Goal: Browse casually: Explore the website without a specific task or goal

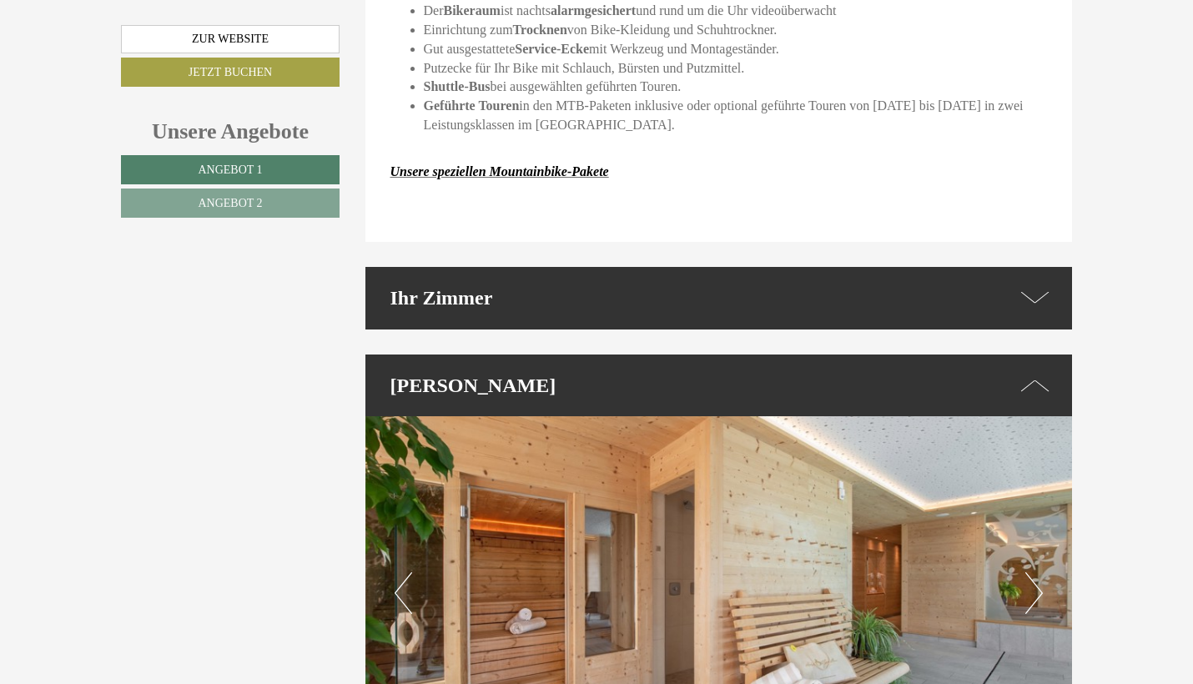
scroll to position [3297, 0]
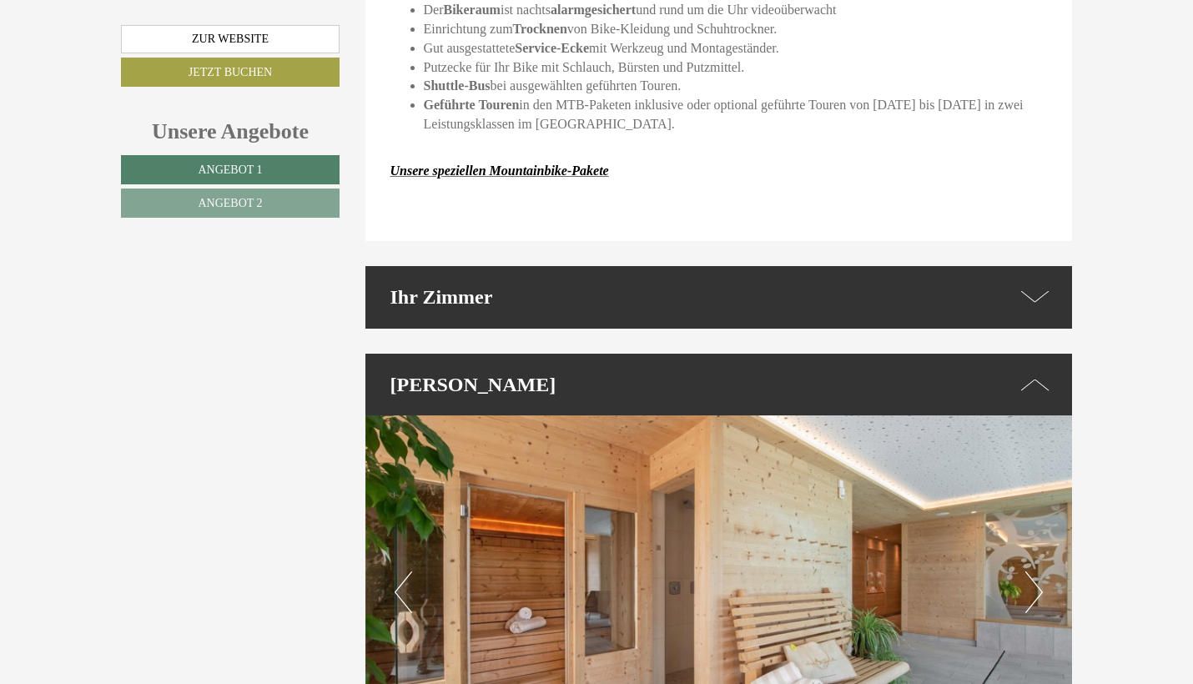
click at [1033, 572] on button "Next" at bounding box center [1035, 593] width 18 height 42
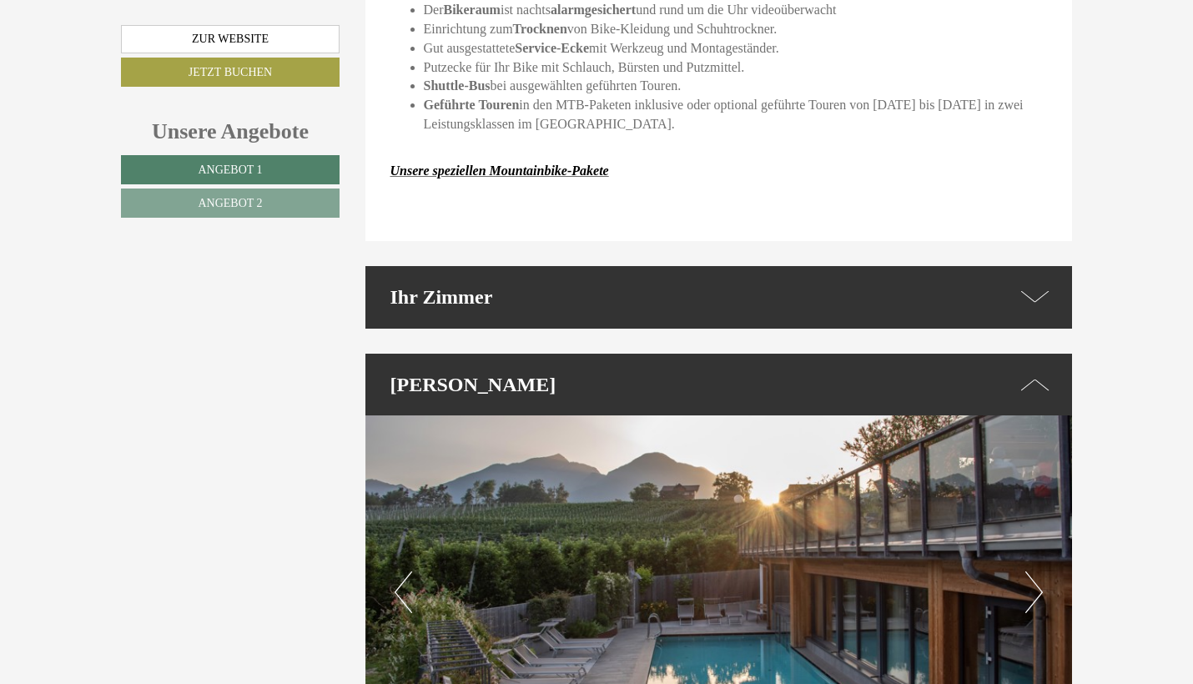
click at [1033, 572] on button "Next" at bounding box center [1035, 593] width 18 height 42
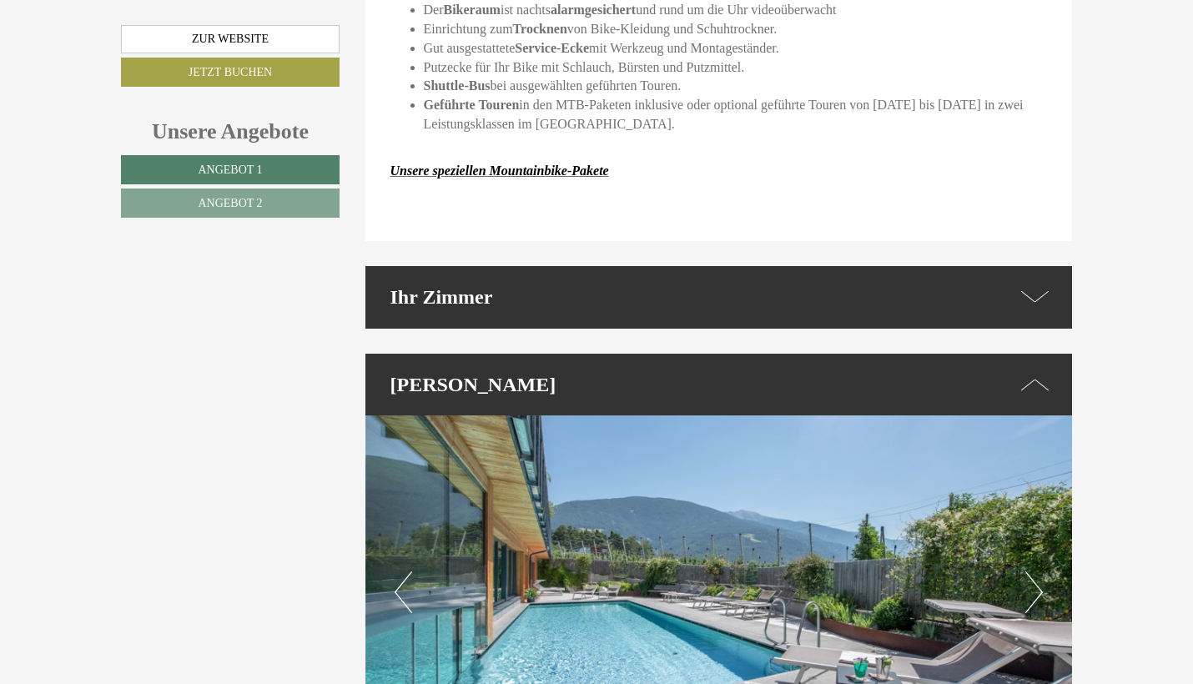
click at [1033, 572] on button "Next" at bounding box center [1035, 593] width 18 height 42
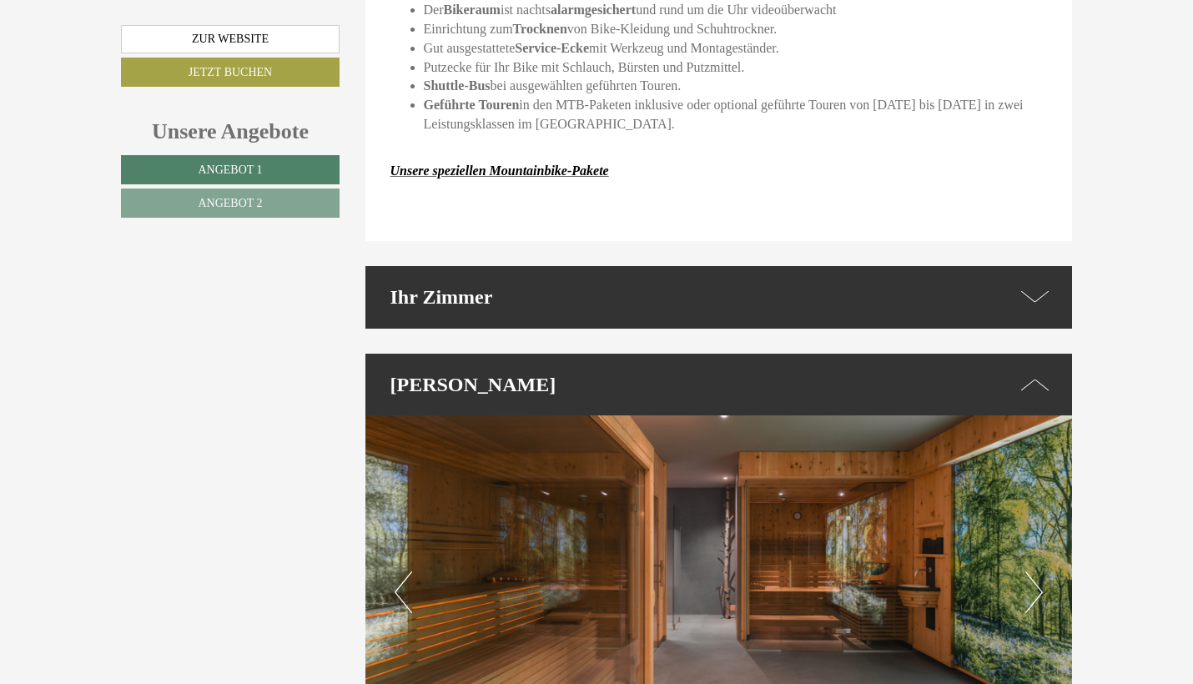
click at [1033, 572] on button "Next" at bounding box center [1035, 593] width 18 height 42
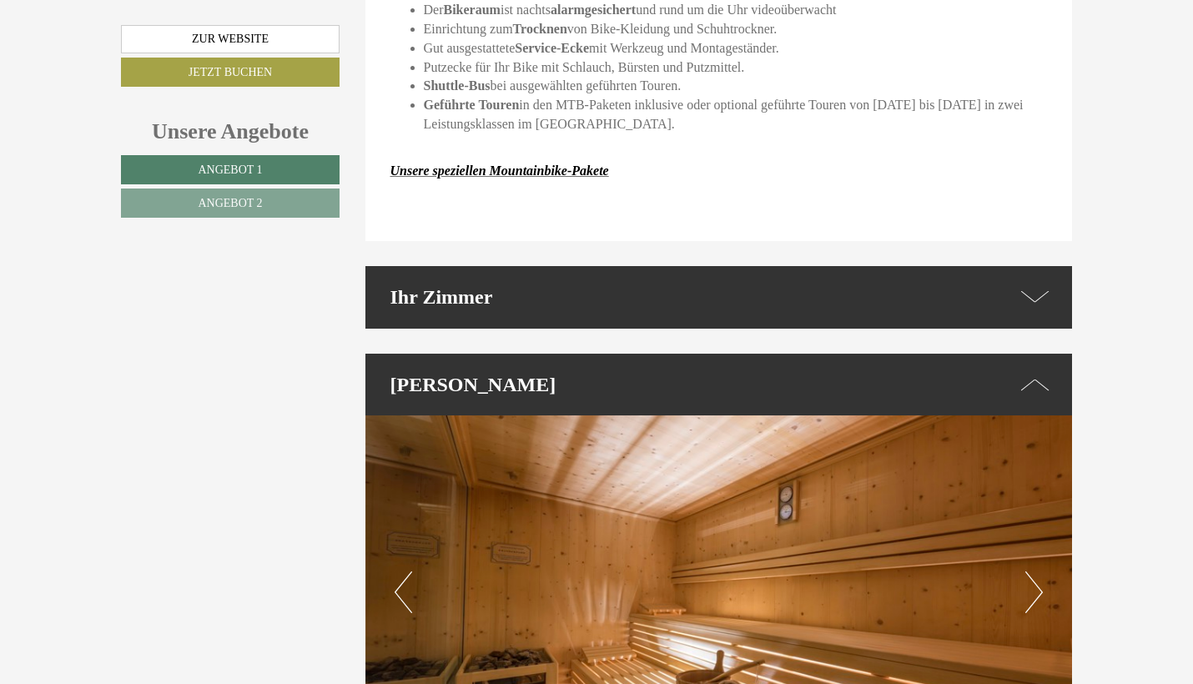
click at [1033, 572] on button "Next" at bounding box center [1035, 593] width 18 height 42
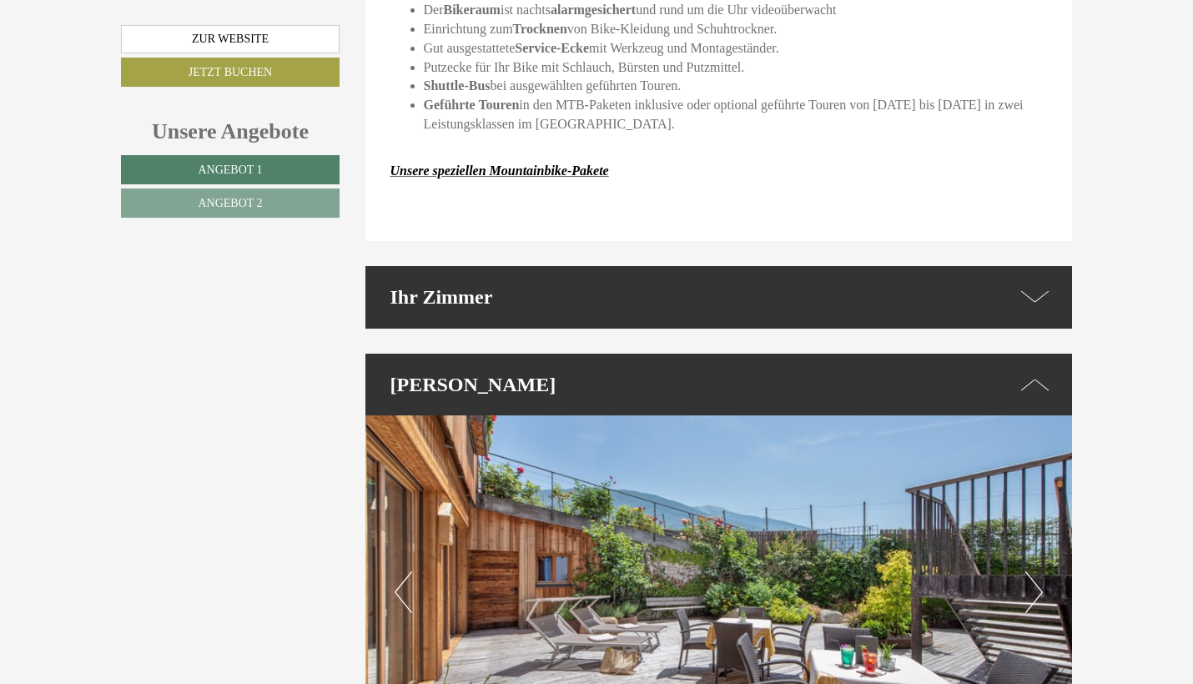
click at [1033, 572] on button "Next" at bounding box center [1035, 593] width 18 height 42
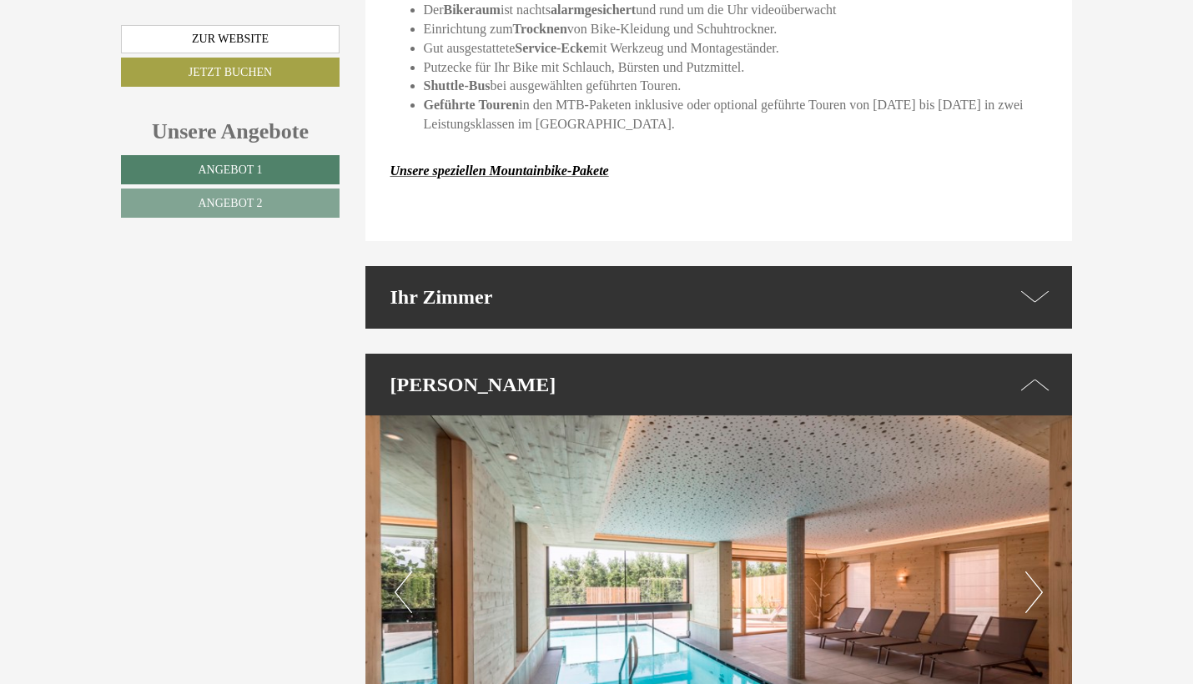
click at [1033, 572] on button "Next" at bounding box center [1035, 593] width 18 height 42
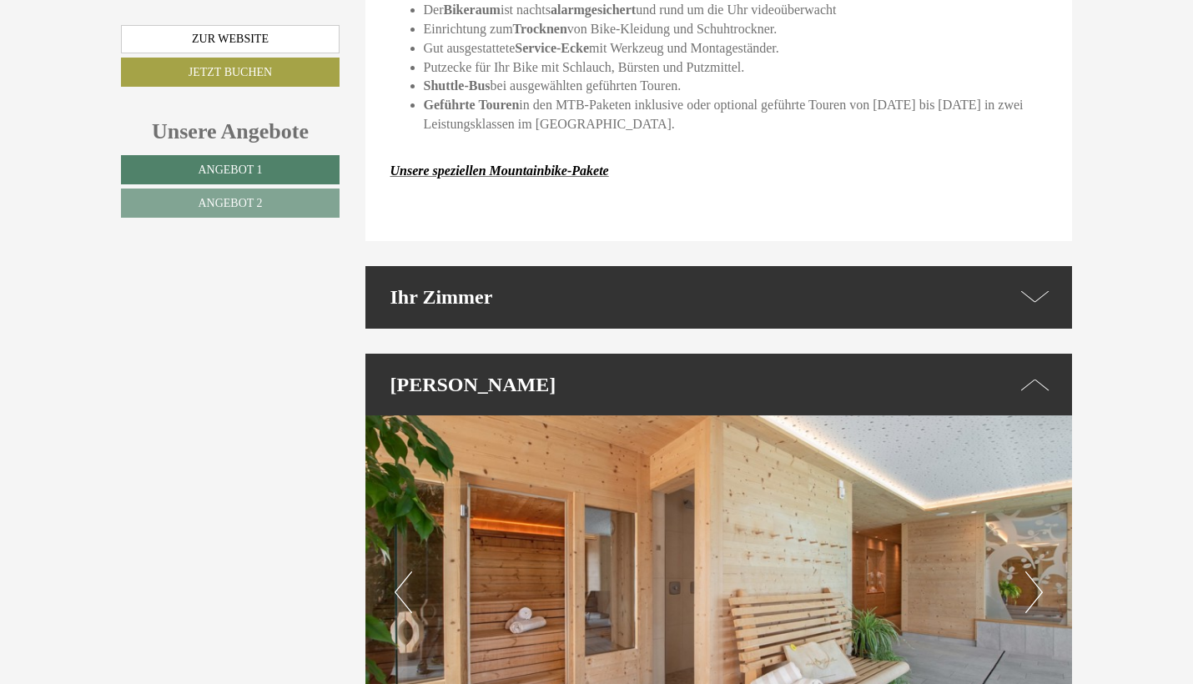
click at [1033, 572] on button "Next" at bounding box center [1035, 593] width 18 height 42
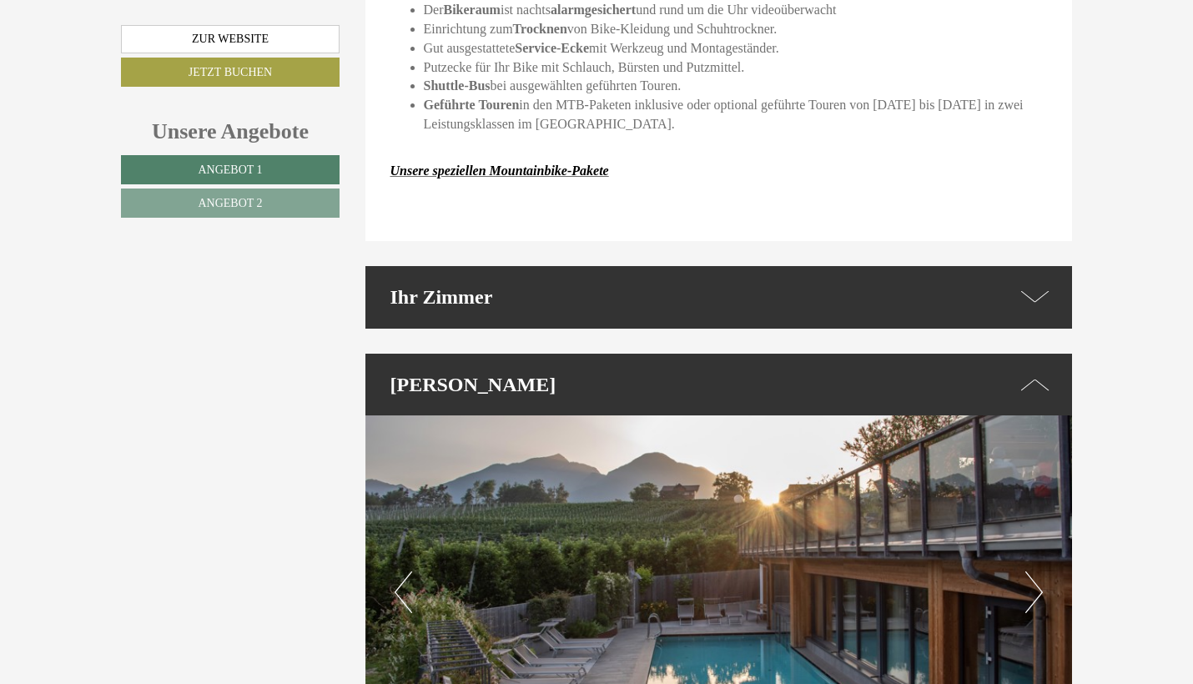
click at [1033, 572] on button "Next" at bounding box center [1035, 593] width 18 height 42
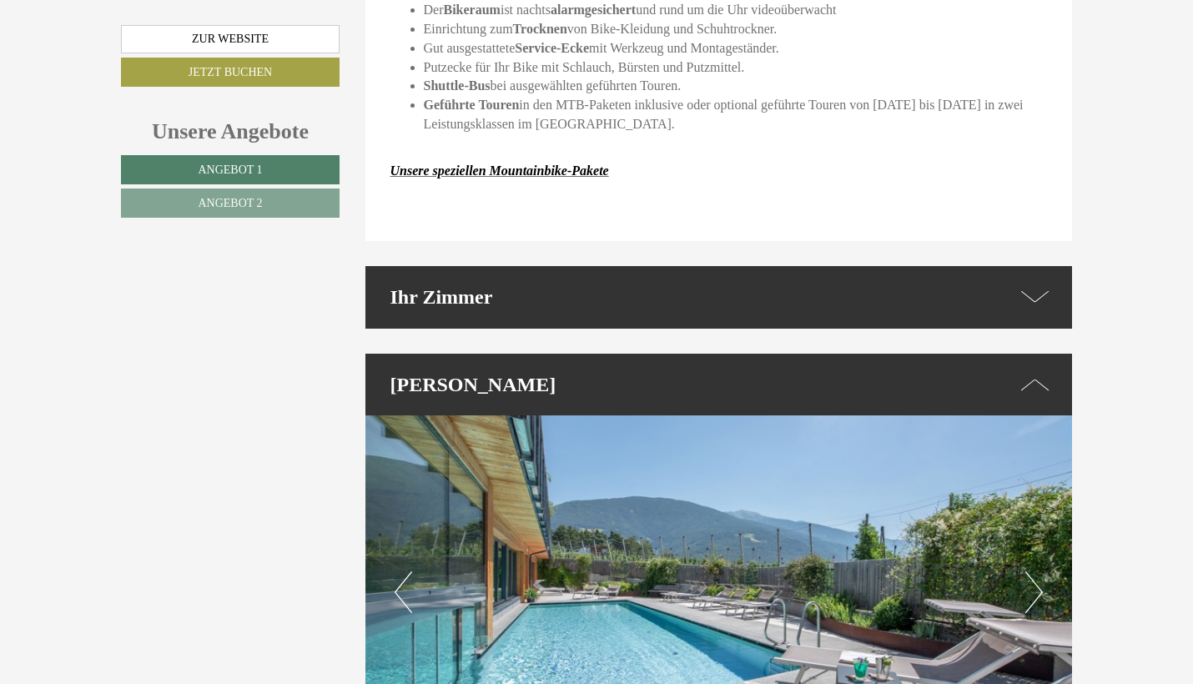
click at [1031, 572] on button "Next" at bounding box center [1035, 593] width 18 height 42
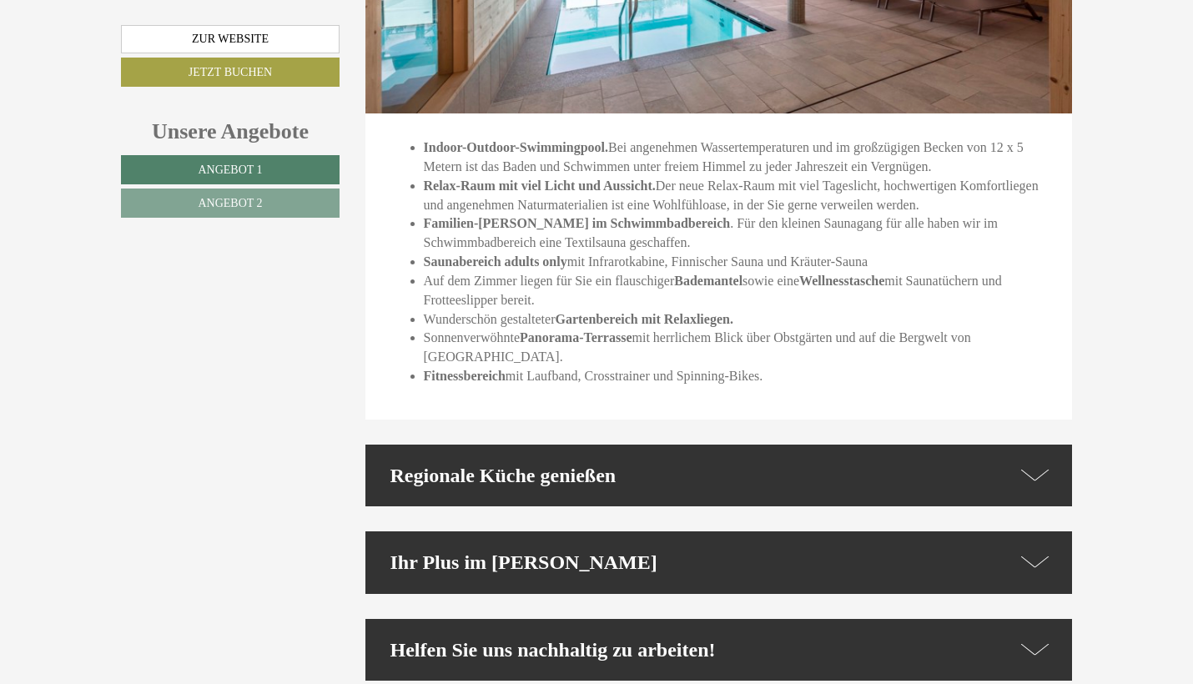
scroll to position [3951, 0]
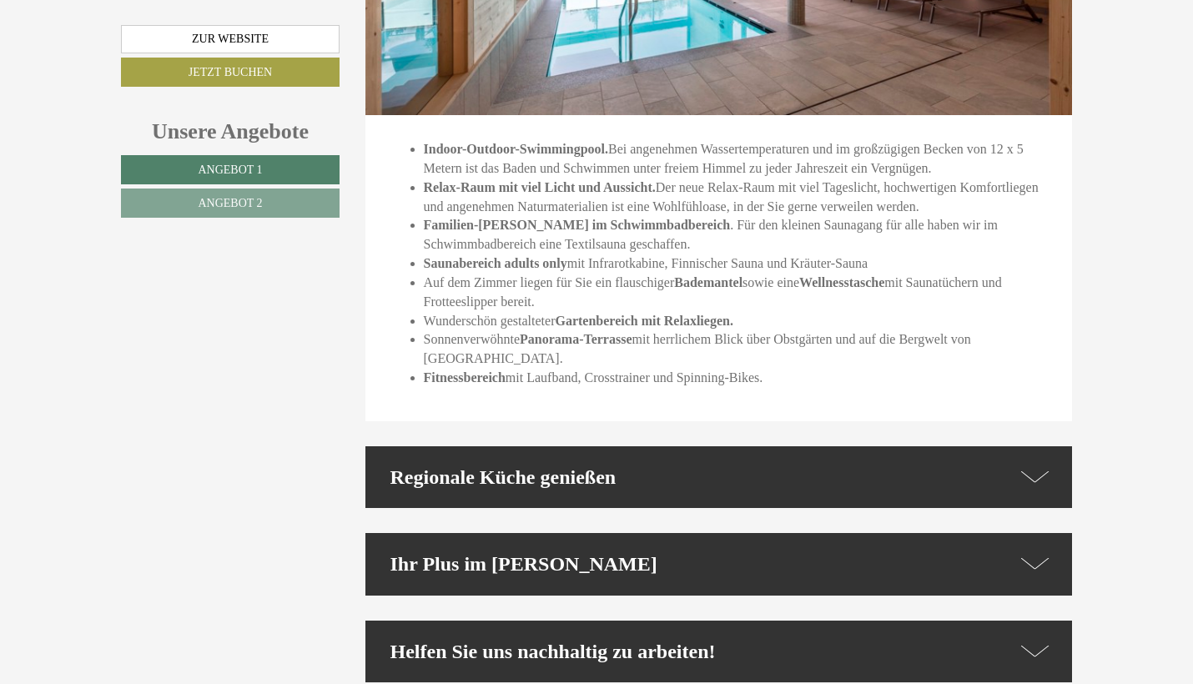
click at [947, 446] on div "Regionale Küche genießen" at bounding box center [720, 477] width 708 height 62
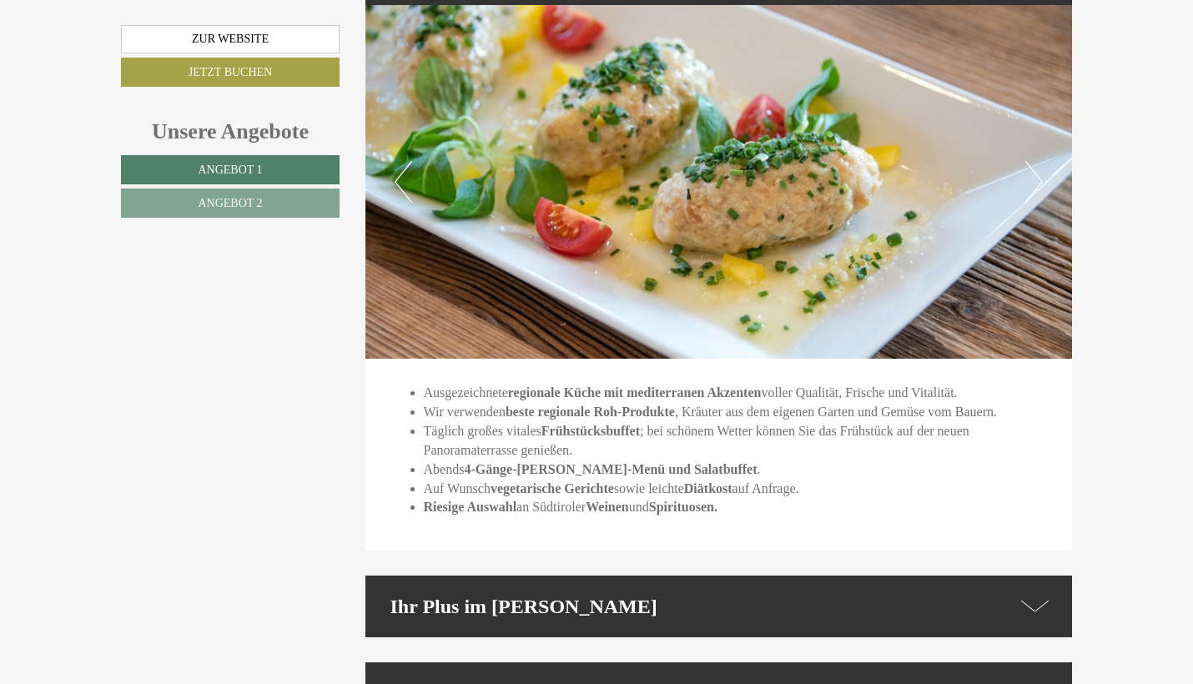
scroll to position [4458, 0]
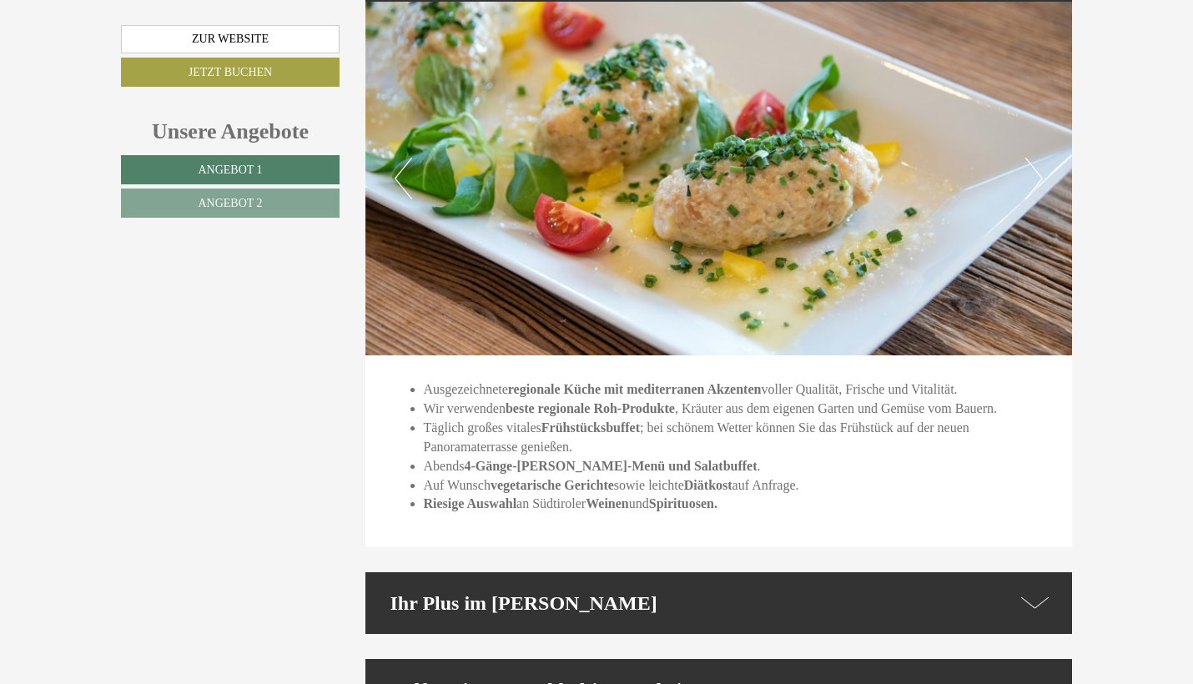
click at [886, 572] on div "Ihr Plus im [PERSON_NAME]" at bounding box center [720, 603] width 708 height 62
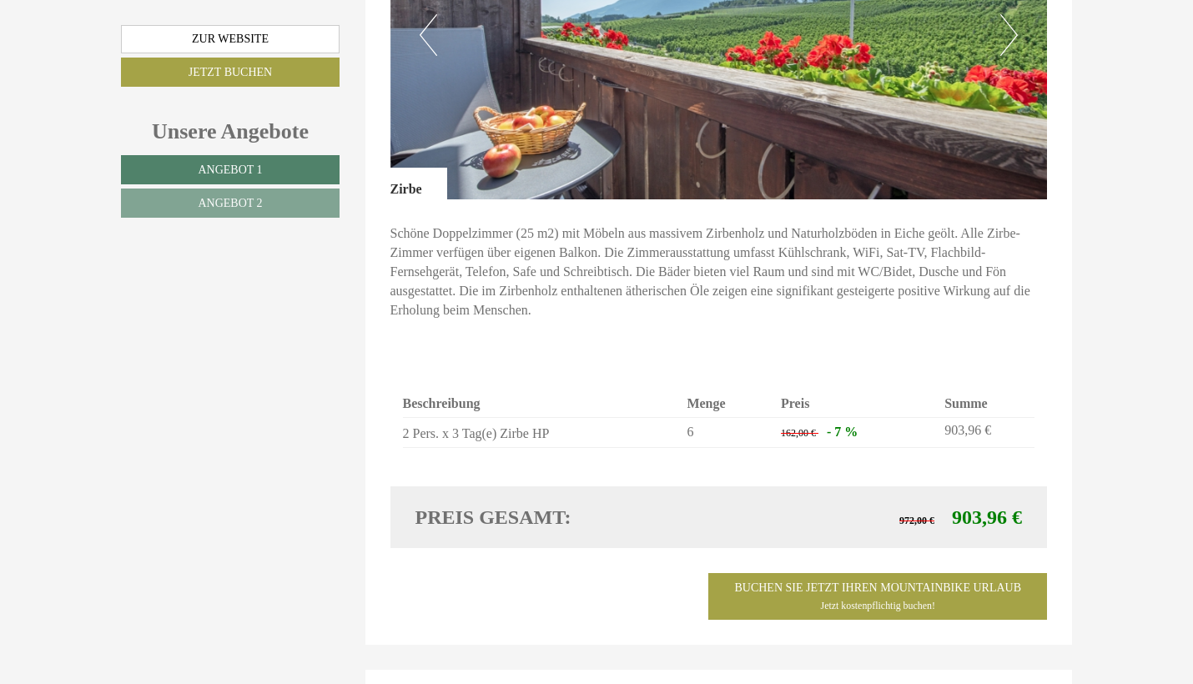
scroll to position [1251, 0]
